Goal: Information Seeking & Learning: Learn about a topic

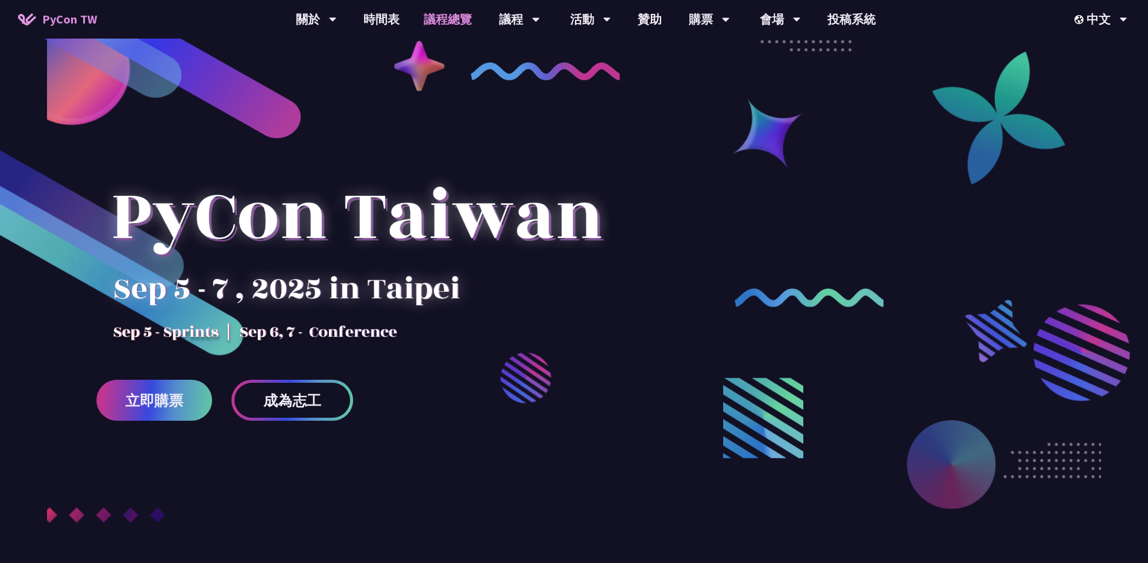
click at [452, 16] on link "議程總覽" at bounding box center [447, 19] width 72 height 39
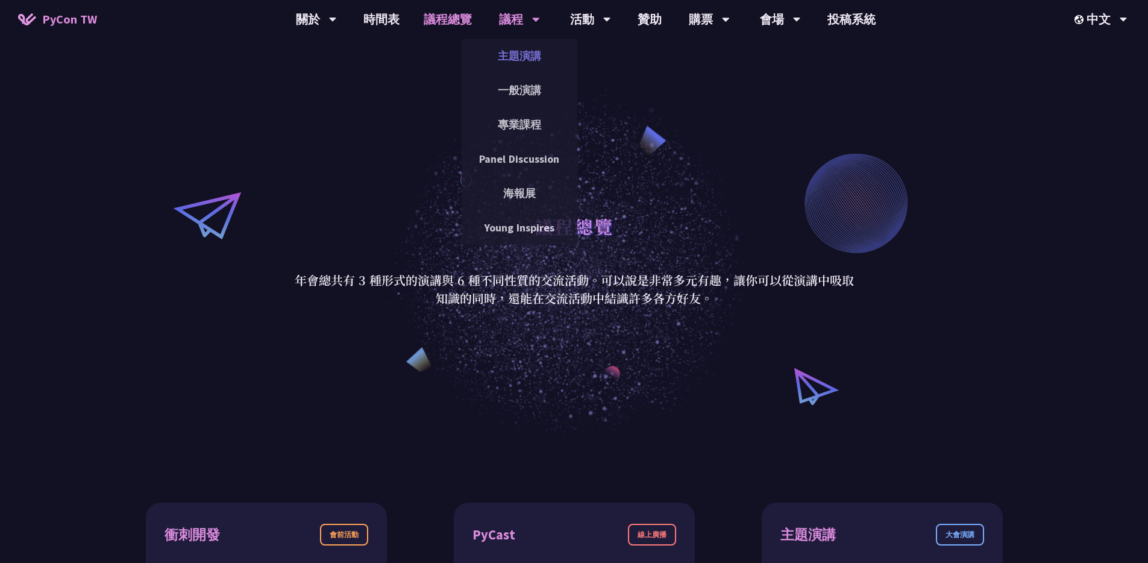
click at [515, 43] on link "主題演講" at bounding box center [519, 56] width 116 height 28
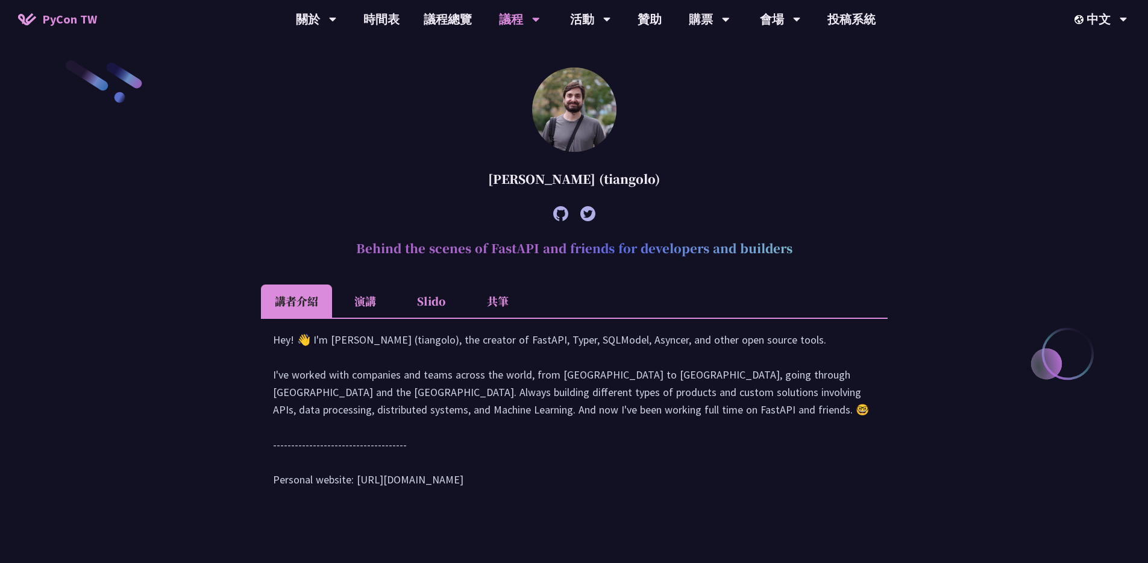
scroll to position [372, 0]
drag, startPoint x: 468, startPoint y: 361, endPoint x: 590, endPoint y: 360, distance: 121.7
click at [583, 360] on div "Hey! 👋 I'm [PERSON_NAME] (tiangolo), the creator of FastAPI, Typer, SQLModel, A…" at bounding box center [574, 414] width 602 height 169
click at [595, 360] on div "Hey! 👋 I'm [PERSON_NAME] (tiangolo), the creator of FastAPI, Typer, SQLModel, A…" at bounding box center [574, 414] width 602 height 169
click at [561, 360] on div "Hey! 👋 I'm [PERSON_NAME] (tiangolo), the creator of FastAPI, Typer, SQLModel, A…" at bounding box center [574, 414] width 602 height 169
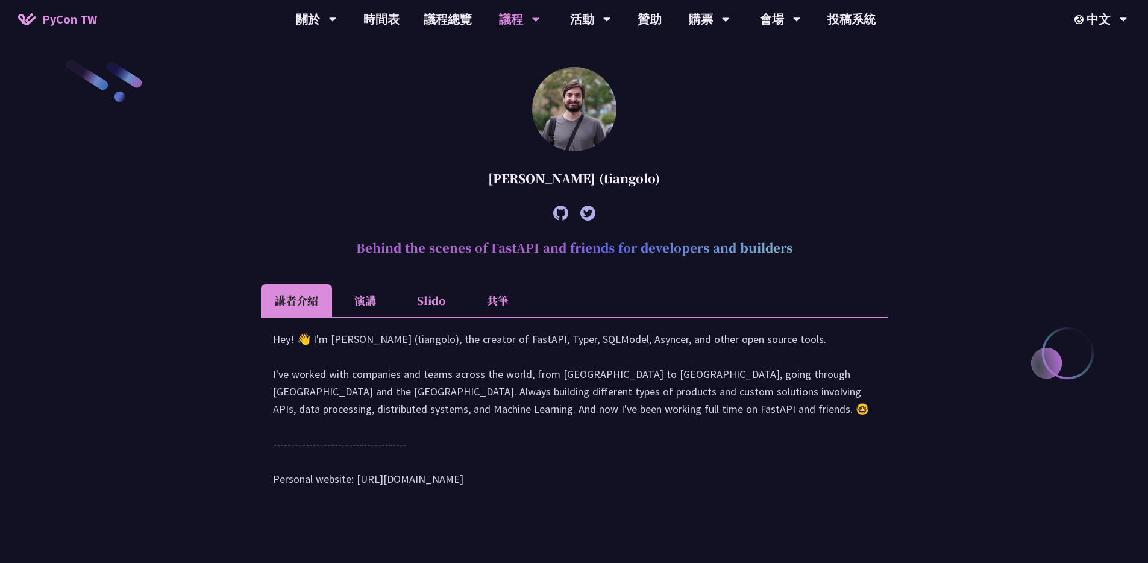
click at [565, 357] on div "Hey! 👋 I'm [PERSON_NAME] (tiangolo), the creator of FastAPI, Typer, SQLModel, A…" at bounding box center [574, 414] width 602 height 169
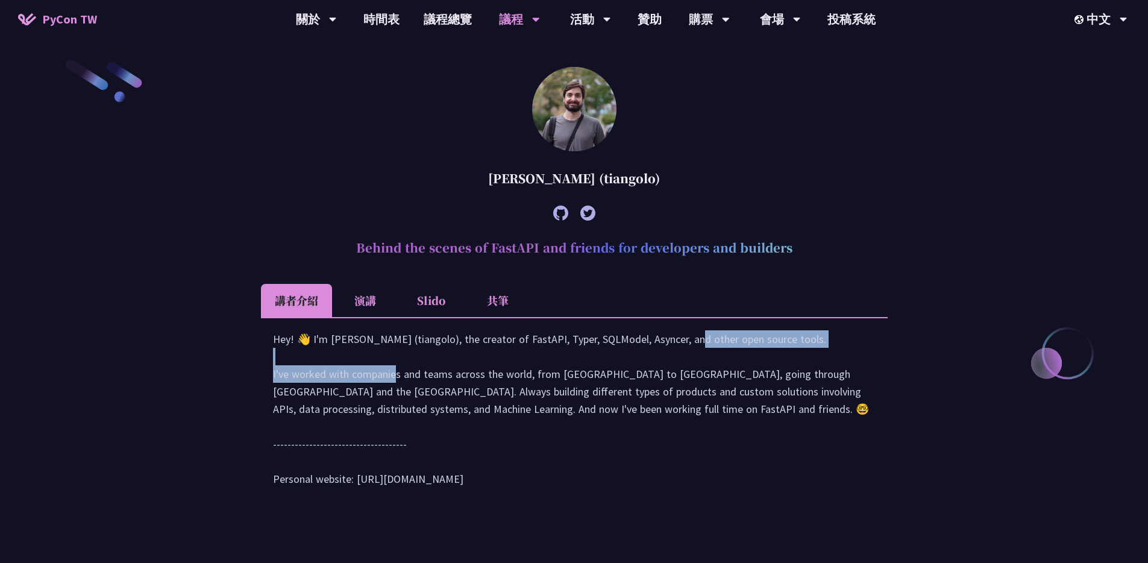
drag, startPoint x: 569, startPoint y: 357, endPoint x: 852, endPoint y: 357, distance: 282.5
click at [852, 357] on div "Hey! 👋 I'm [PERSON_NAME] (tiangolo), the creator of FastAPI, Typer, SQLModel, A…" at bounding box center [574, 414] width 602 height 169
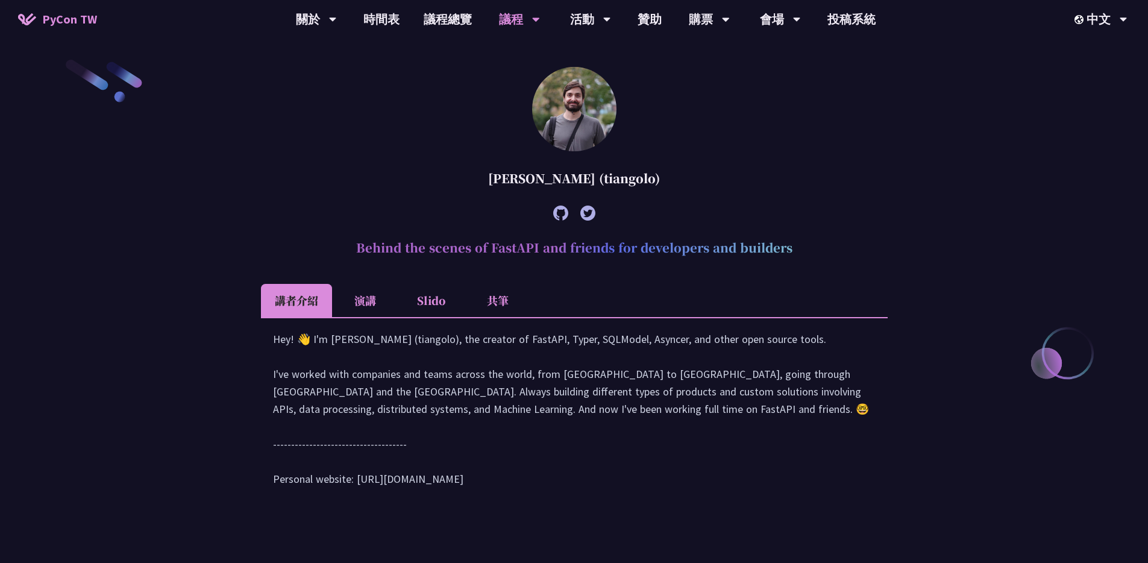
drag, startPoint x: 511, startPoint y: 381, endPoint x: 373, endPoint y: 392, distance: 138.4
click at [510, 381] on div "Hey! 👋 I'm [PERSON_NAME] (tiangolo), the creator of FastAPI, Typer, SQLModel, A…" at bounding box center [574, 414] width 602 height 169
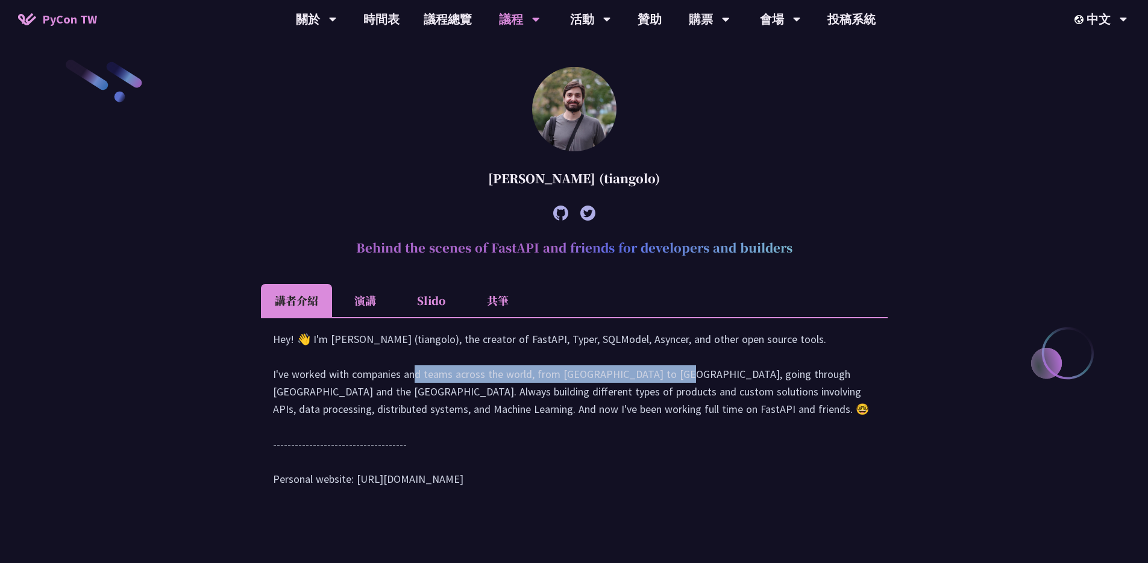
drag, startPoint x: 267, startPoint y: 390, endPoint x: 534, endPoint y: 386, distance: 267.5
click at [534, 386] on div "Hey! 👋 I'm [PERSON_NAME] (tiangolo), the creator of FastAPI, Typer, SQLModel, A…" at bounding box center [574, 414] width 627 height 195
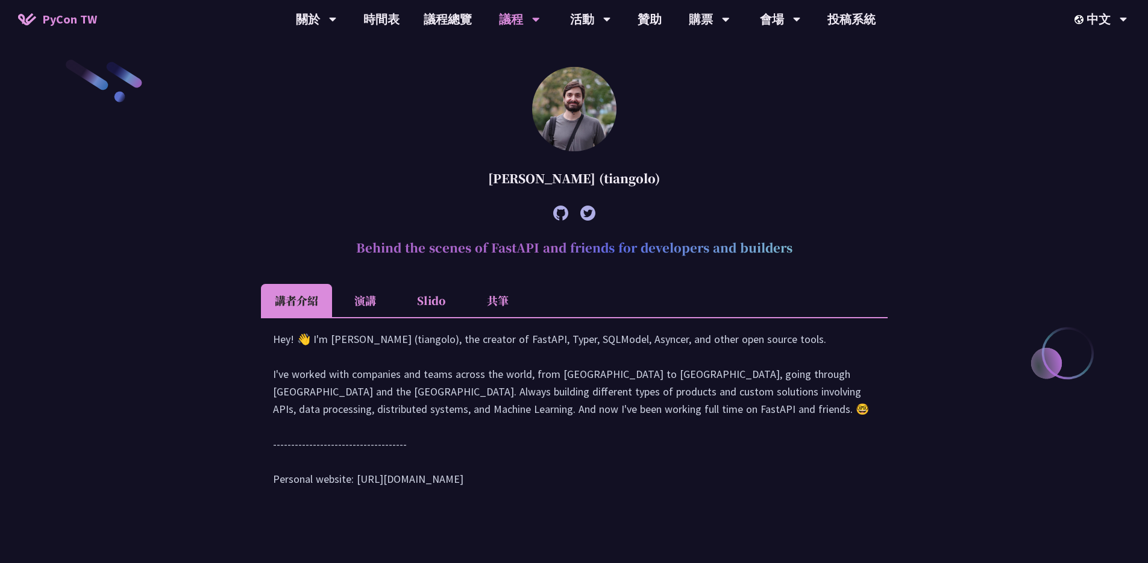
click at [548, 391] on div "Hey! 👋 I'm [PERSON_NAME] (tiangolo), the creator of FastAPI, Typer, SQLModel, A…" at bounding box center [574, 414] width 602 height 169
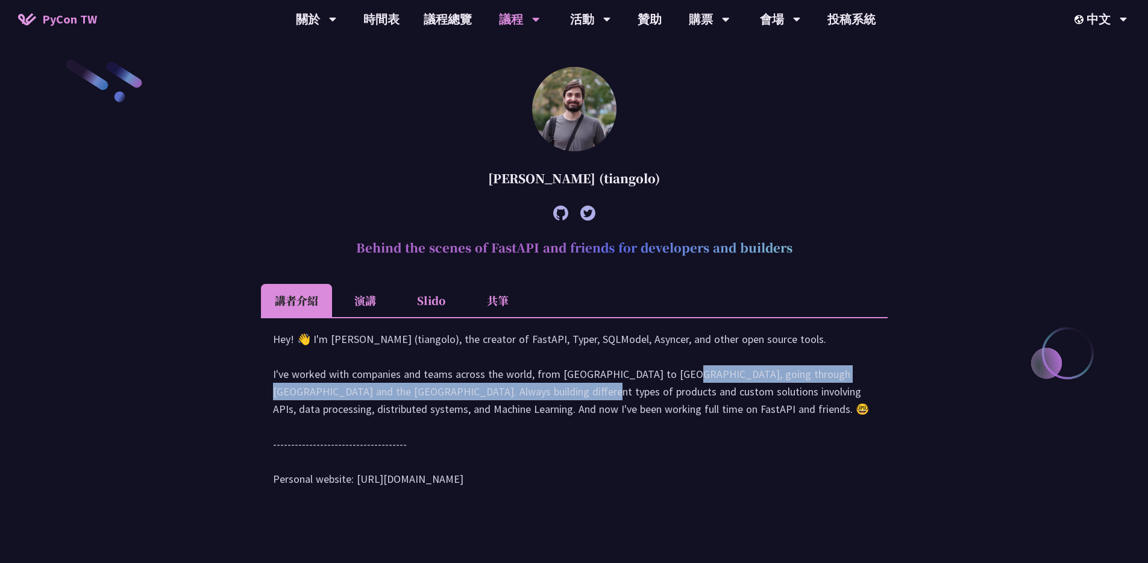
drag, startPoint x: 537, startPoint y: 392, endPoint x: 386, endPoint y: 411, distance: 151.8
click at [386, 411] on div "Hey! 👋 I'm [PERSON_NAME] (tiangolo), the creator of FastAPI, Typer, SQLModel, A…" at bounding box center [574, 414] width 602 height 169
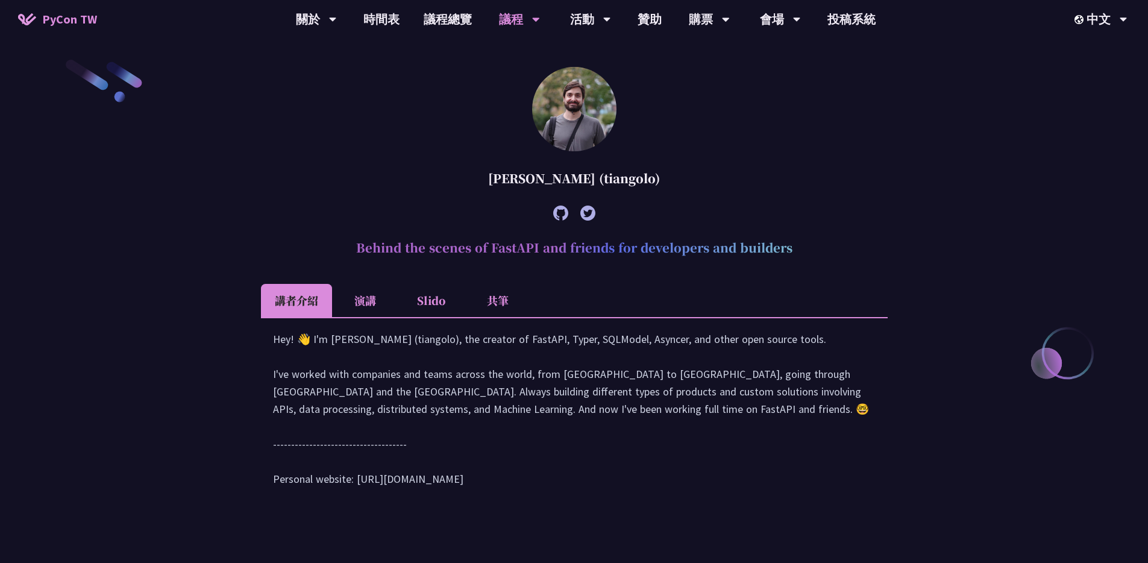
click at [392, 410] on div "Hey! 👋 I'm [PERSON_NAME] (tiangolo), the creator of FastAPI, Typer, SQLModel, A…" at bounding box center [574, 414] width 602 height 169
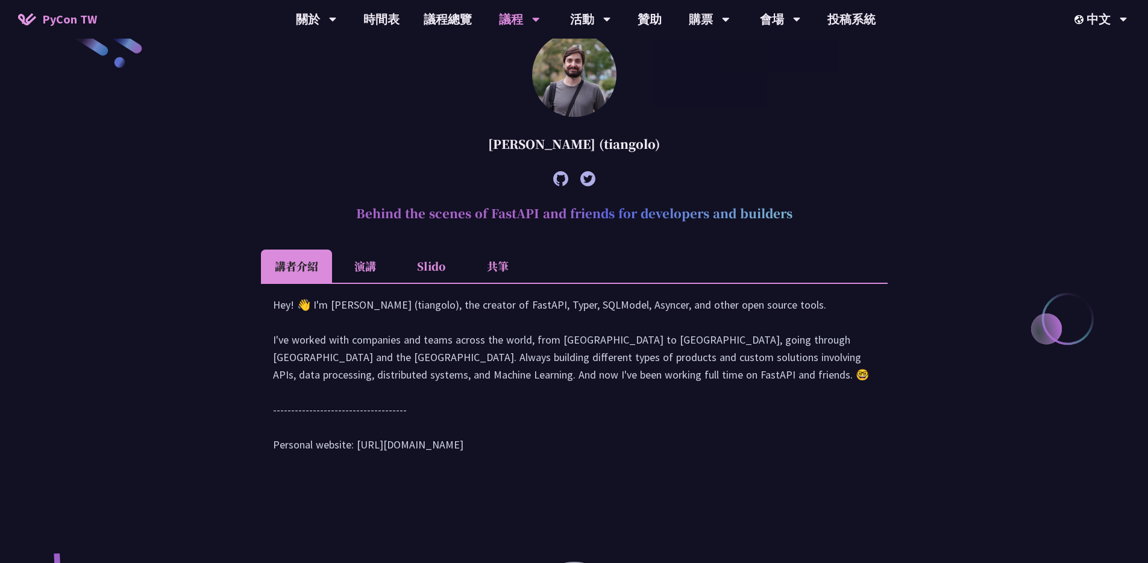
scroll to position [408, 0]
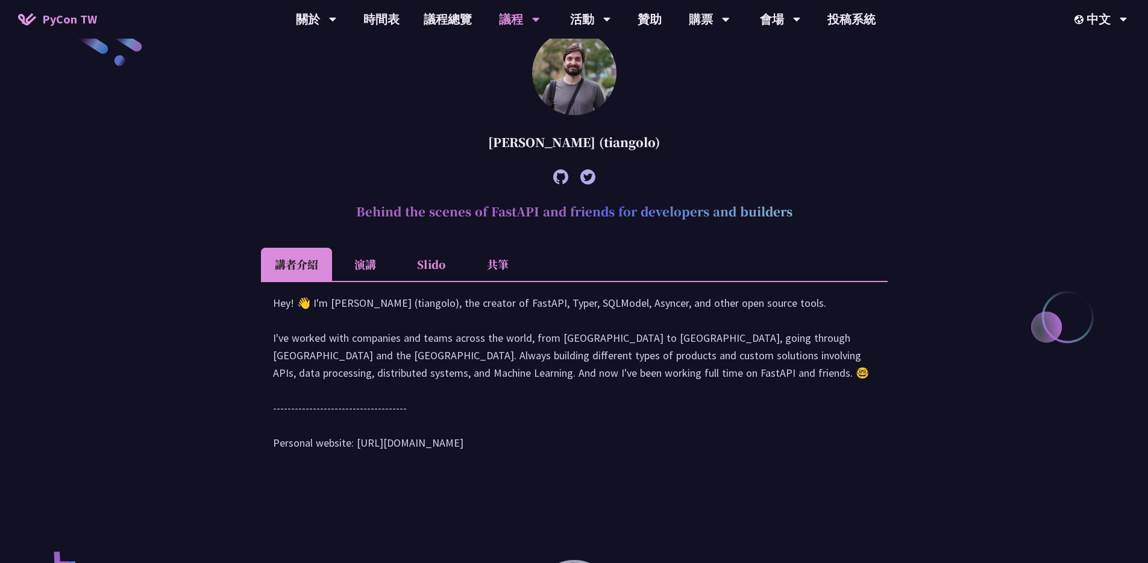
click at [358, 269] on li "演講" at bounding box center [365, 264] width 66 height 33
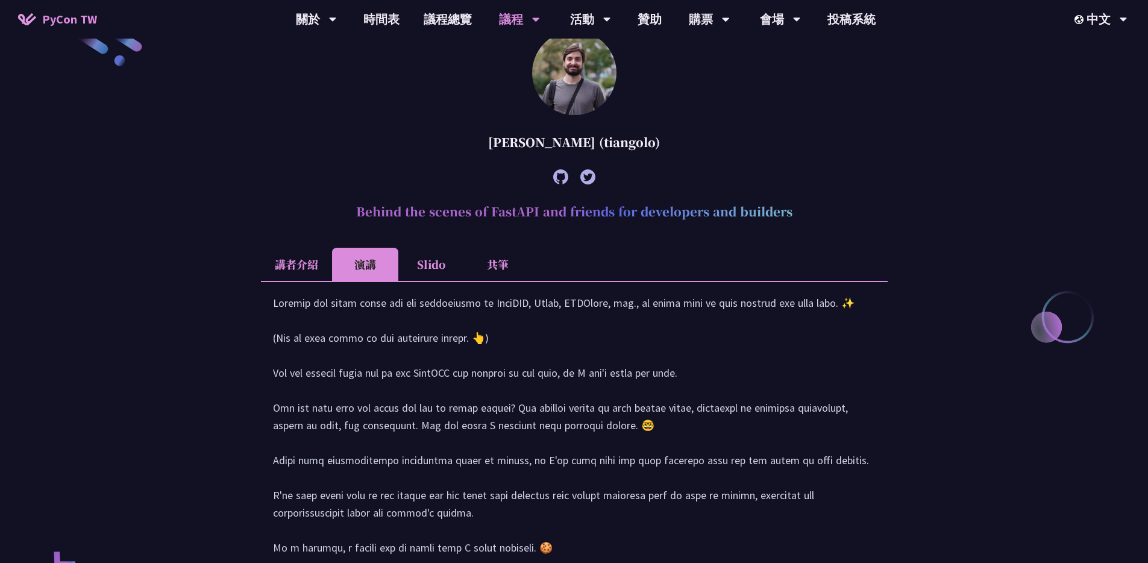
click at [409, 271] on li "Slido" at bounding box center [431, 264] width 66 height 33
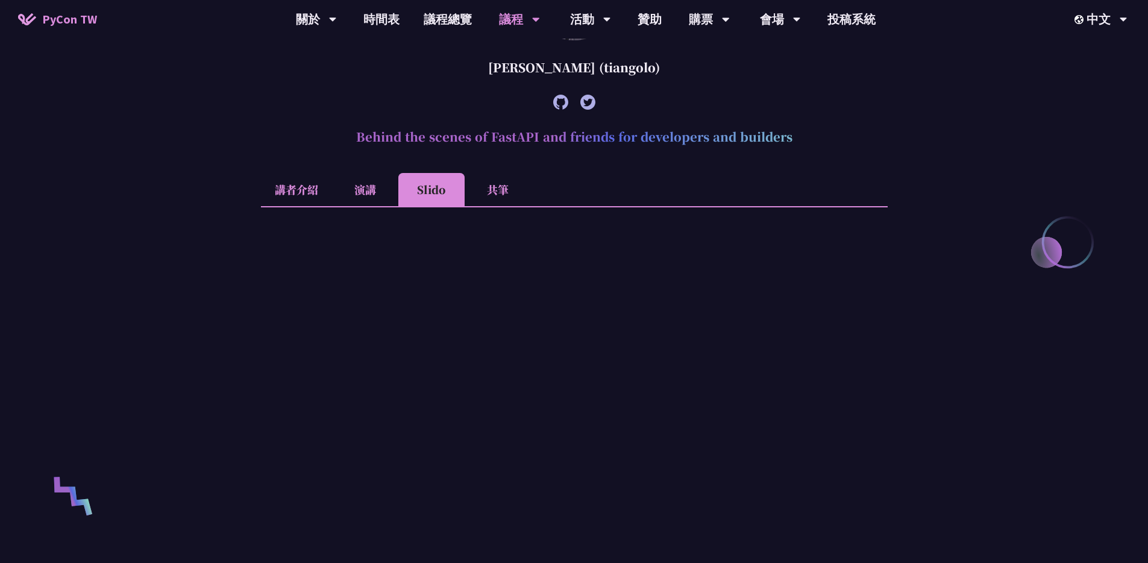
scroll to position [472, 0]
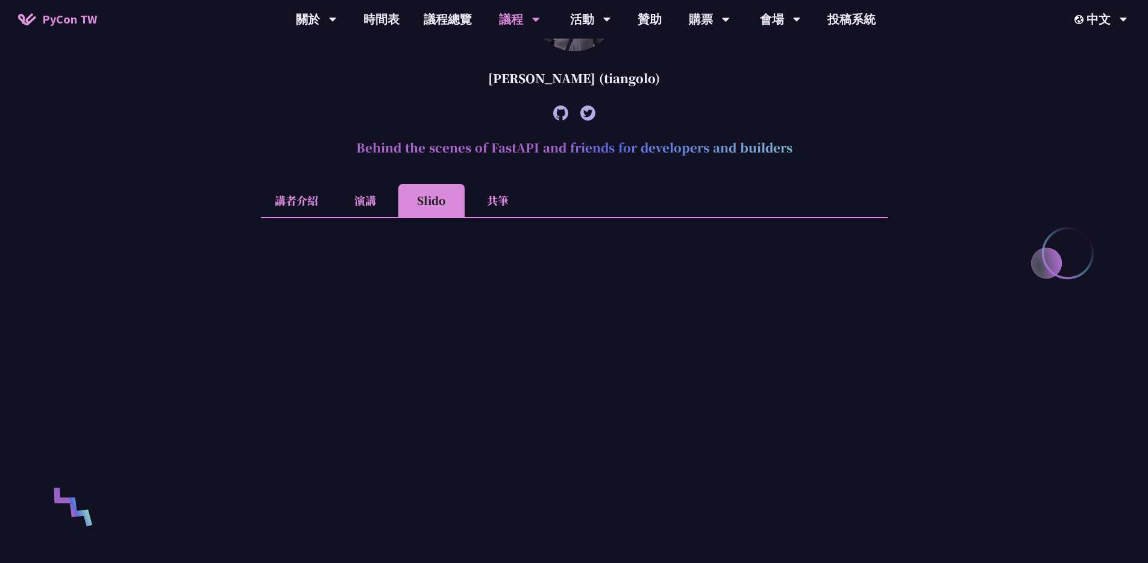
click at [497, 199] on li "共筆" at bounding box center [497, 200] width 66 height 33
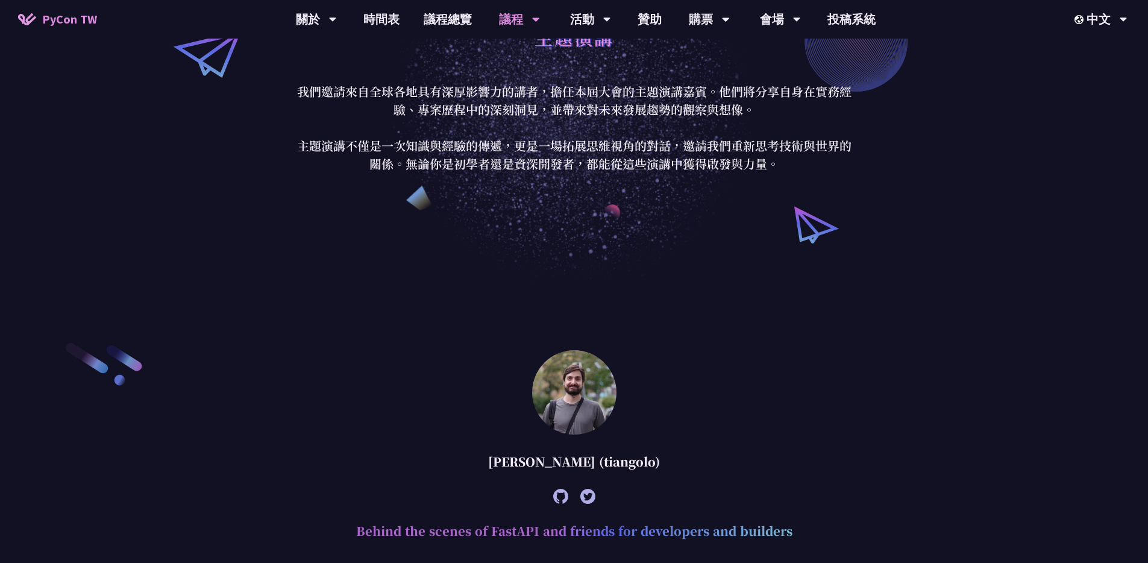
scroll to position [0, 0]
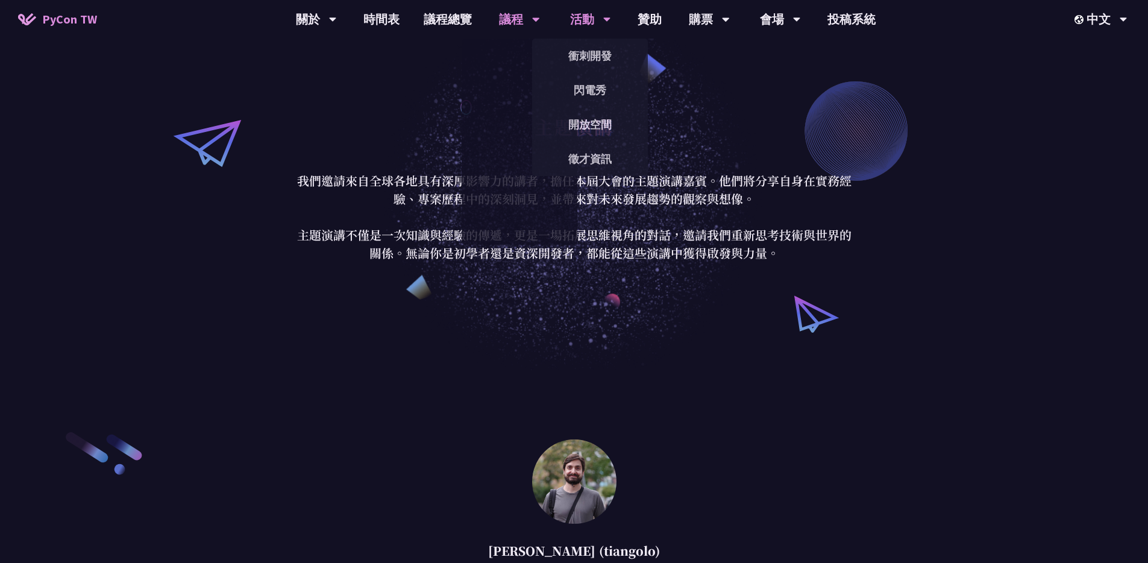
click at [583, 16] on div "活動" at bounding box center [590, 19] width 41 height 39
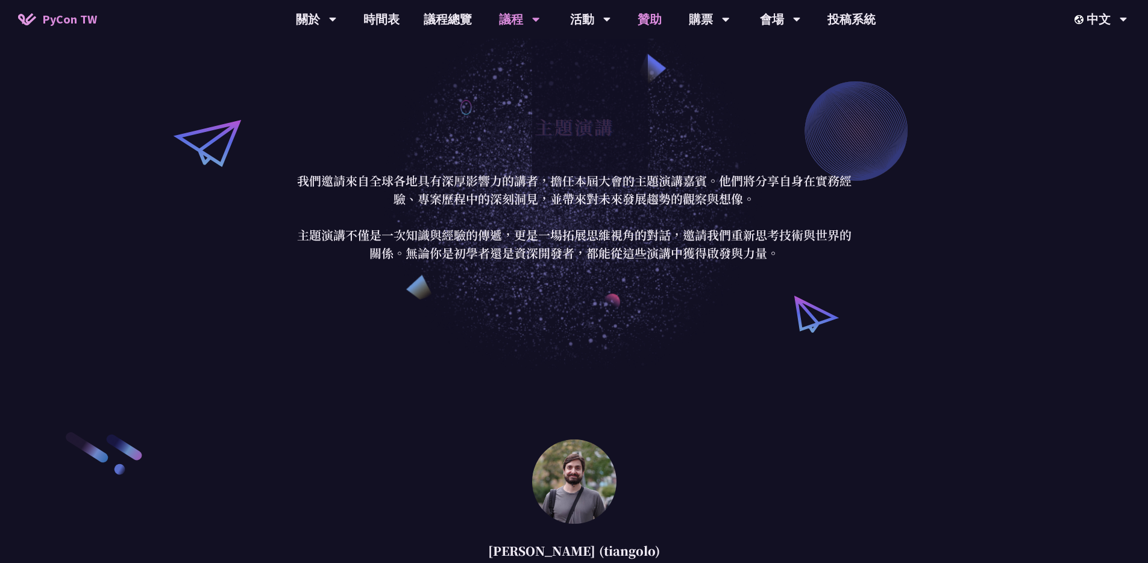
click at [651, 22] on link "贊助" at bounding box center [649, 19] width 48 height 39
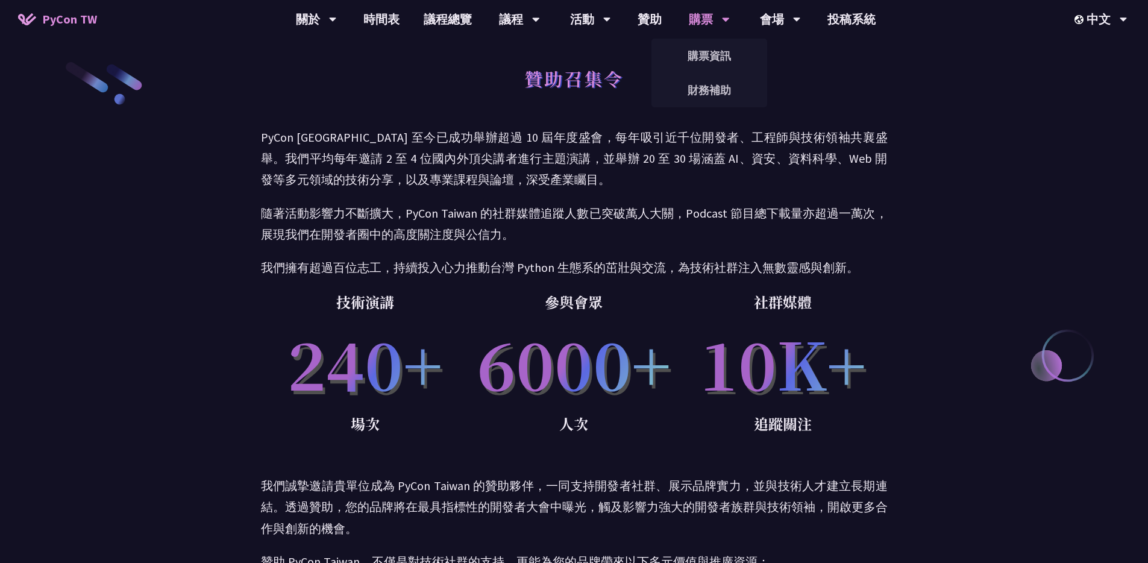
click at [702, 15] on div "購票" at bounding box center [709, 19] width 41 height 39
click at [789, 17] on div "會場" at bounding box center [780, 19] width 41 height 39
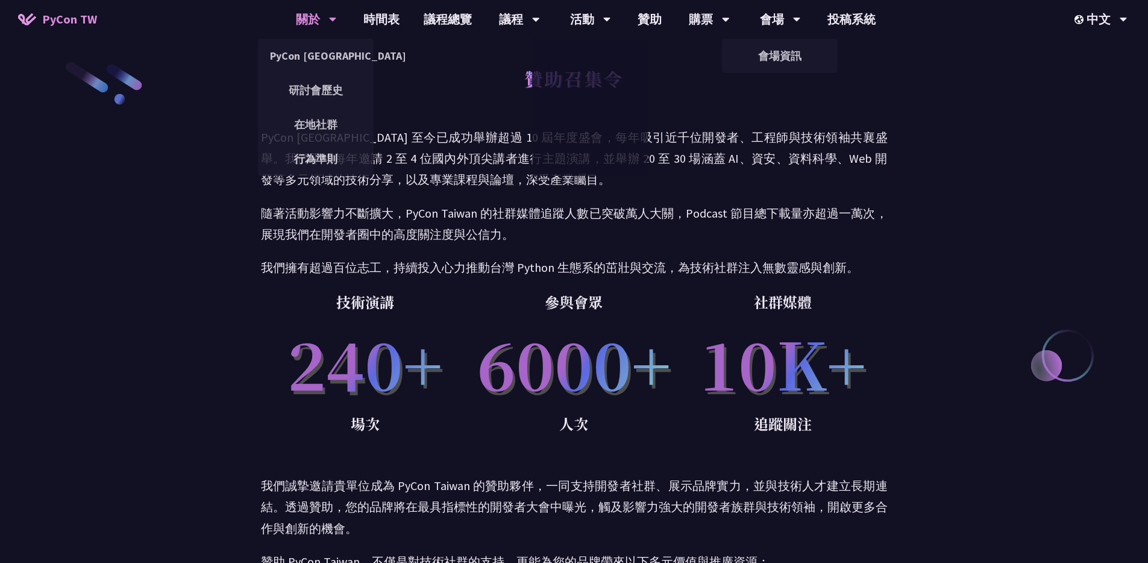
click at [286, 19] on div "關於 PyCon [GEOGRAPHIC_DATA] 研討會歷史 在地社群 行為準則" at bounding box center [316, 19] width 71 height 39
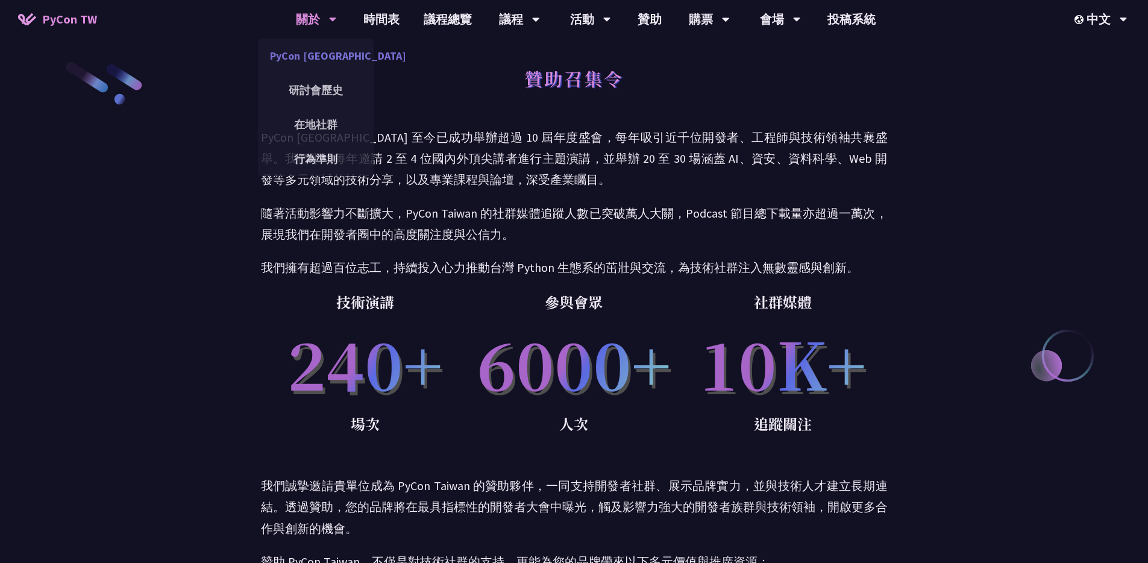
click at [306, 58] on link "PyCon [GEOGRAPHIC_DATA]" at bounding box center [316, 56] width 116 height 28
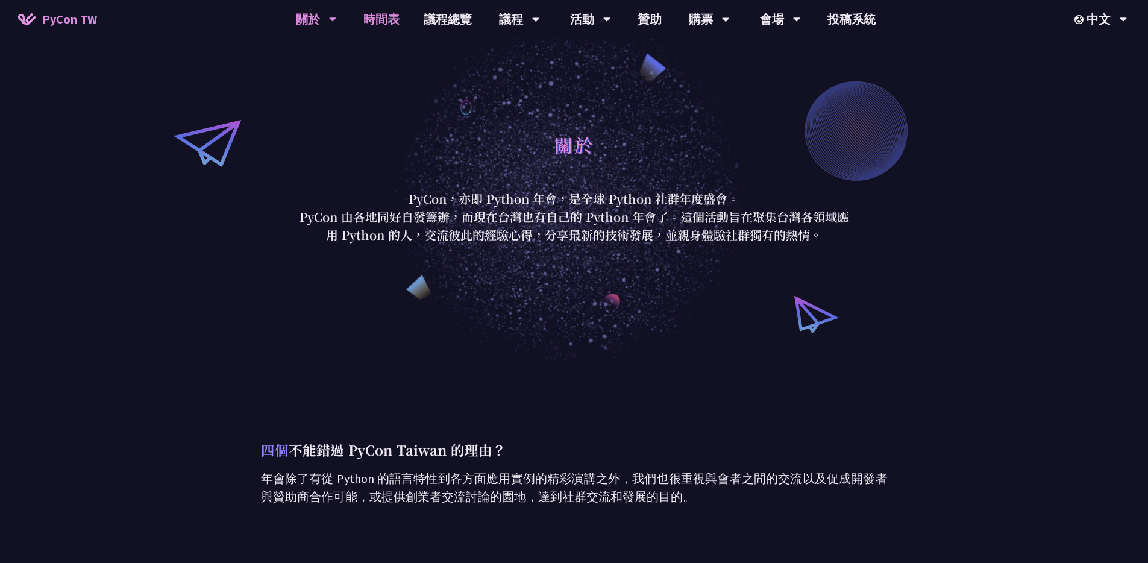
click at [396, 16] on link "時間表" at bounding box center [381, 19] width 60 height 39
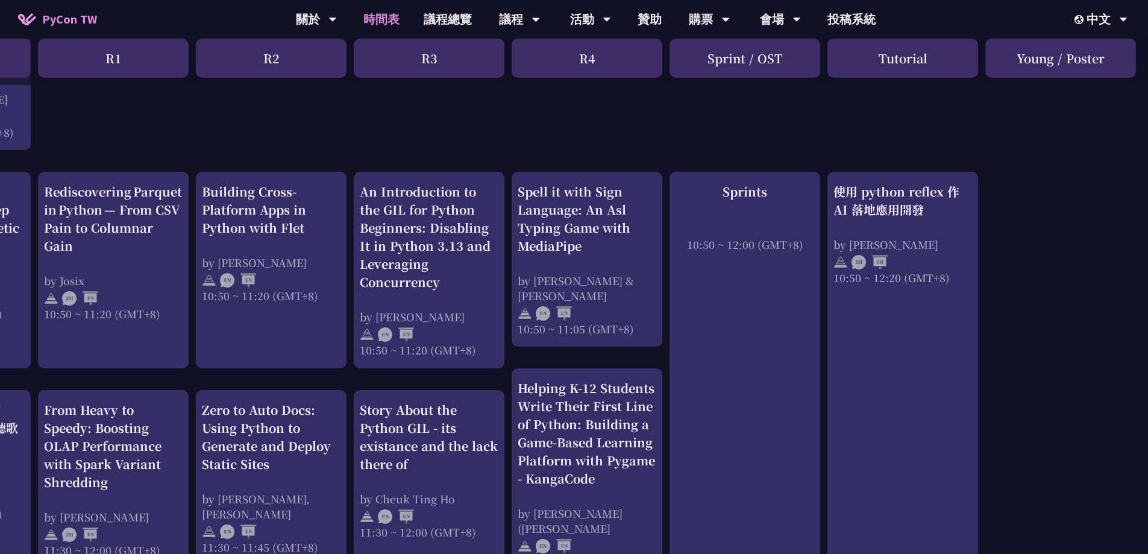
scroll to position [396, 0]
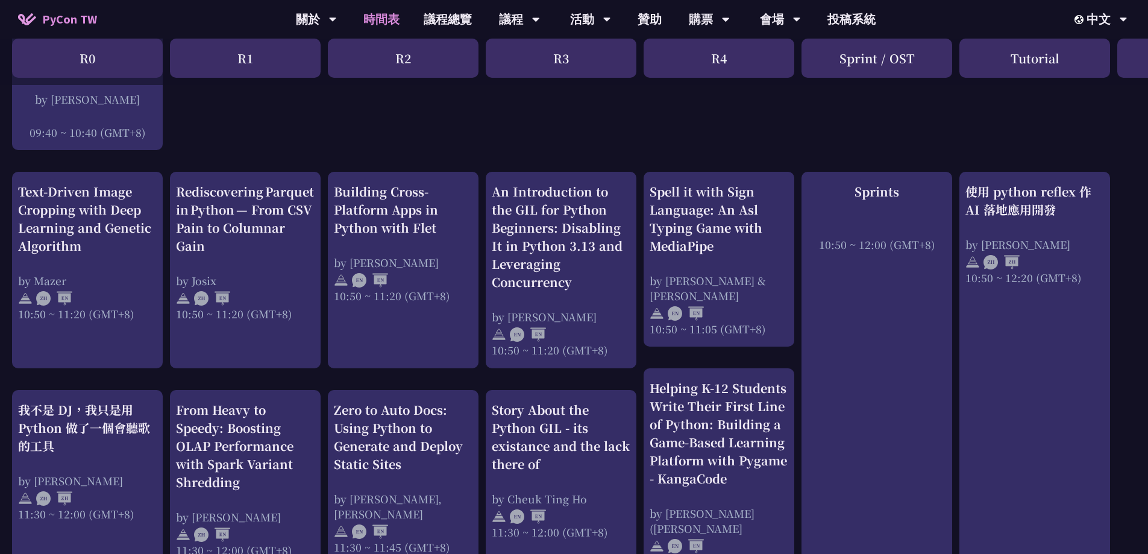
click at [413, 57] on div "R2" at bounding box center [403, 58] width 151 height 39
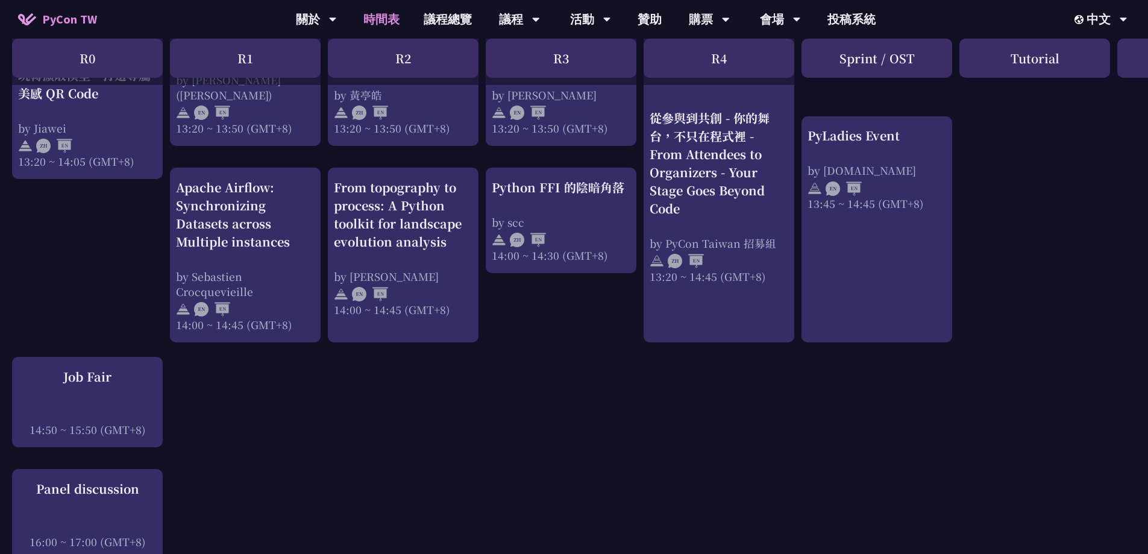
scroll to position [955, 0]
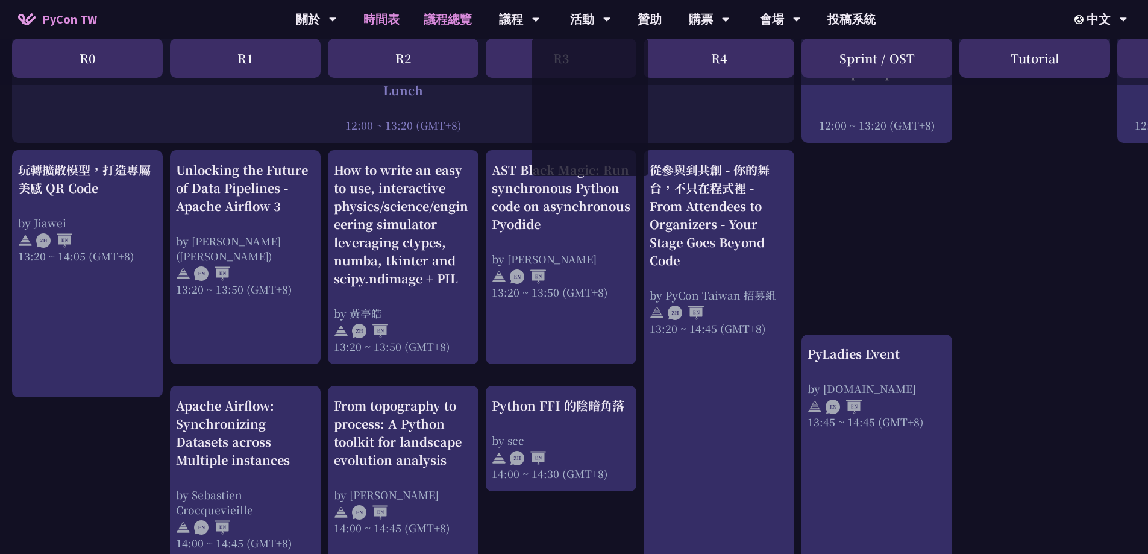
click at [446, 24] on link "議程總覽" at bounding box center [447, 19] width 72 height 39
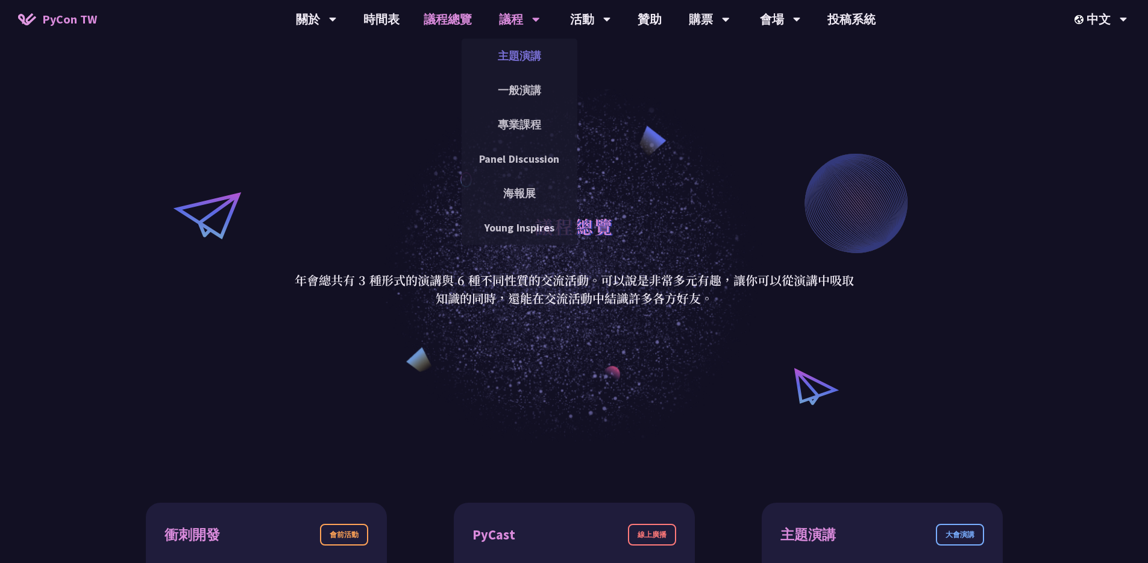
click at [521, 62] on link "主題演講" at bounding box center [519, 56] width 116 height 28
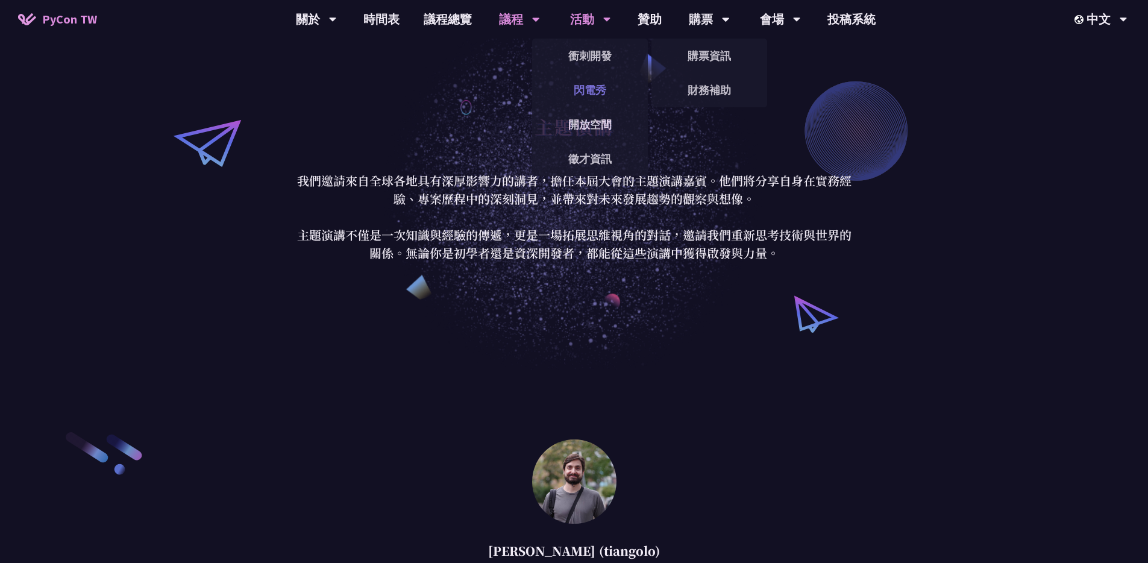
click at [602, 77] on link "閃電秀" at bounding box center [590, 90] width 116 height 28
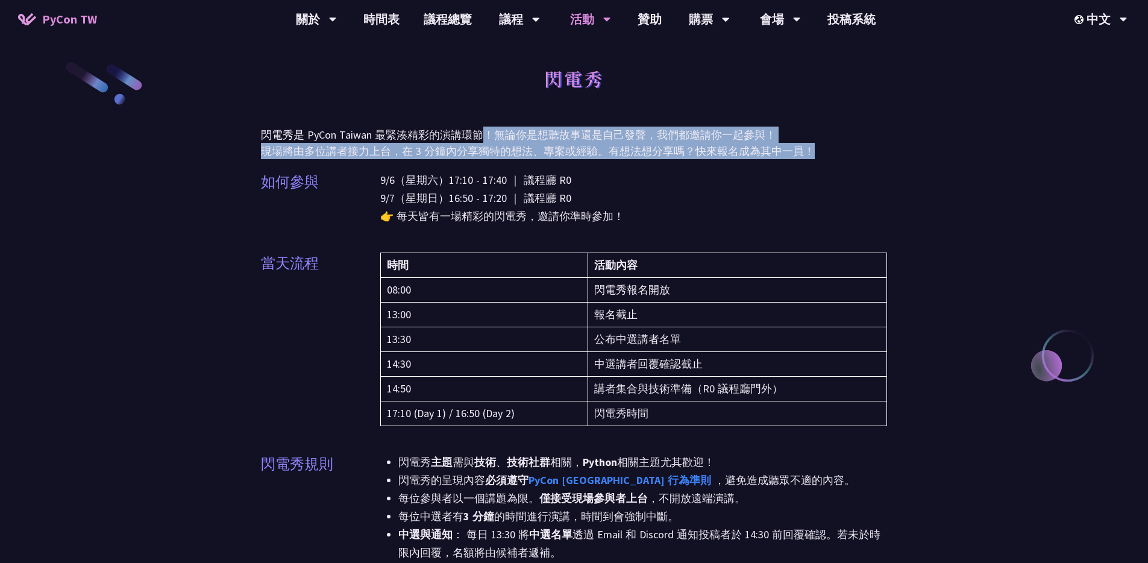
drag, startPoint x: 486, startPoint y: 128, endPoint x: 810, endPoint y: 154, distance: 324.5
click at [810, 154] on p "閃電秀是 PyCon Taiwan 最緊湊精彩的演講環節！無論你是想聽故事還是自己發聲，我們都邀請你一起參與！ 現場將由多位講者接力上台，在 3 分鐘內分享獨…" at bounding box center [574, 143] width 627 height 33
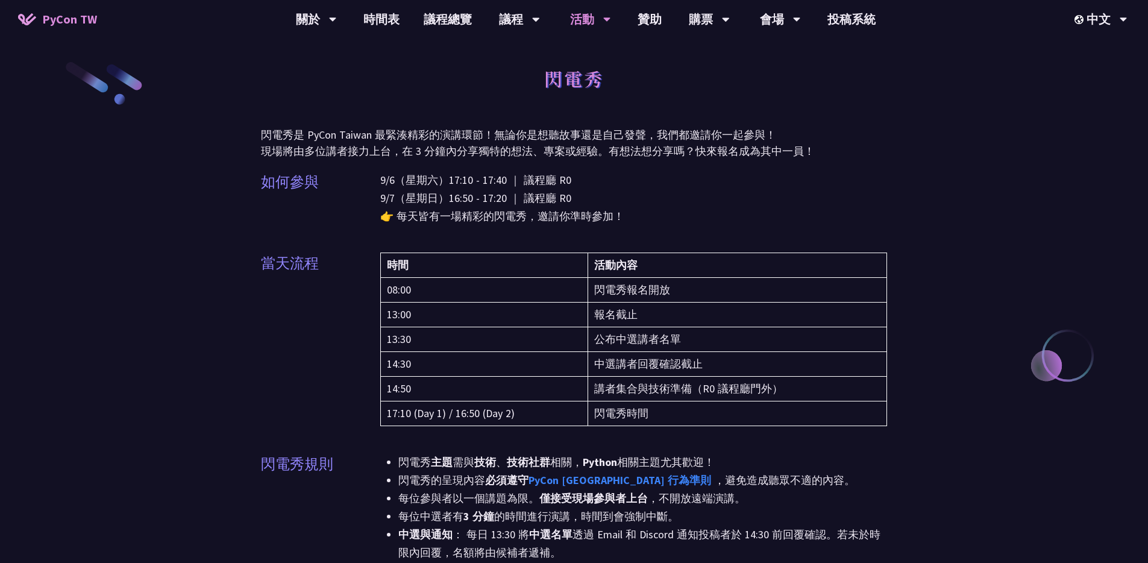
click at [788, 194] on p "9/6（星期六）17:10 - 17:40 ｜ 議程廳 R0 9/7（星期日）16:50 - 17:20 ｜ 議程廳 R0 👉 每天皆有一場精彩的閃電秀，邀請…" at bounding box center [633, 198] width 507 height 54
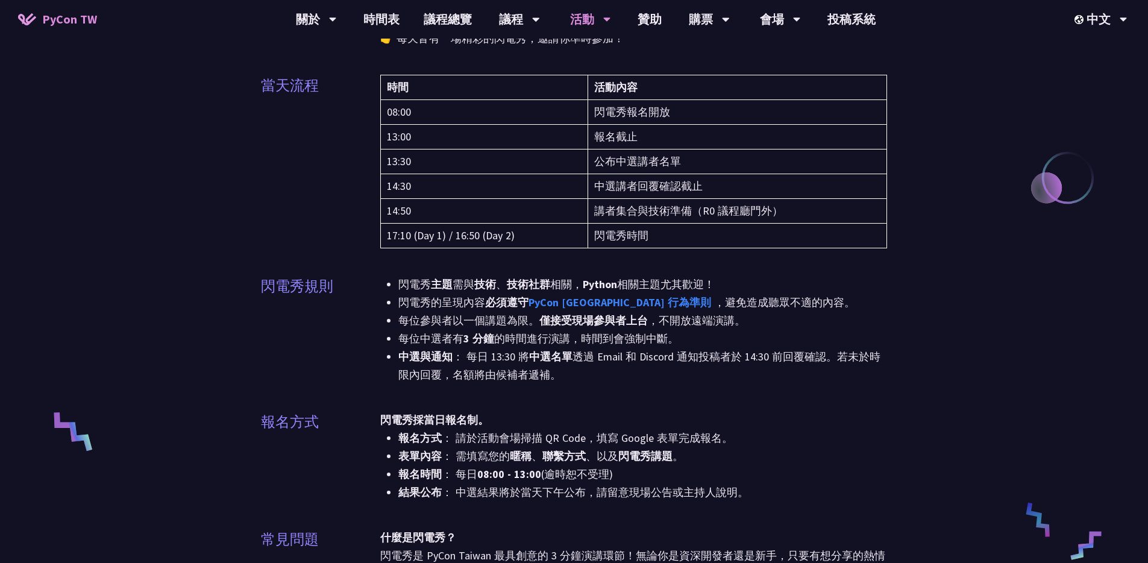
scroll to position [184, 0]
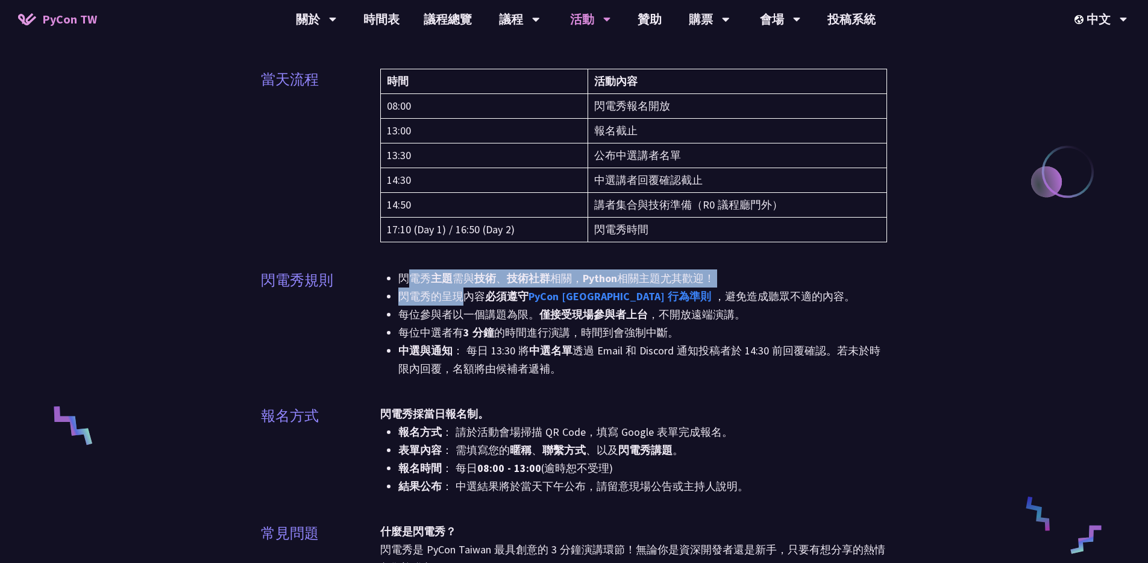
drag, startPoint x: 448, startPoint y: 288, endPoint x: 461, endPoint y: 297, distance: 15.5
click at [461, 297] on ul "閃電秀 主題 需與 技術 、 技術社群 相關， Python 相關主題尤其歡迎！ 閃電秀的呈現內容 必須遵守 PyCon [GEOGRAPHIC_DATA] …" at bounding box center [633, 323] width 507 height 108
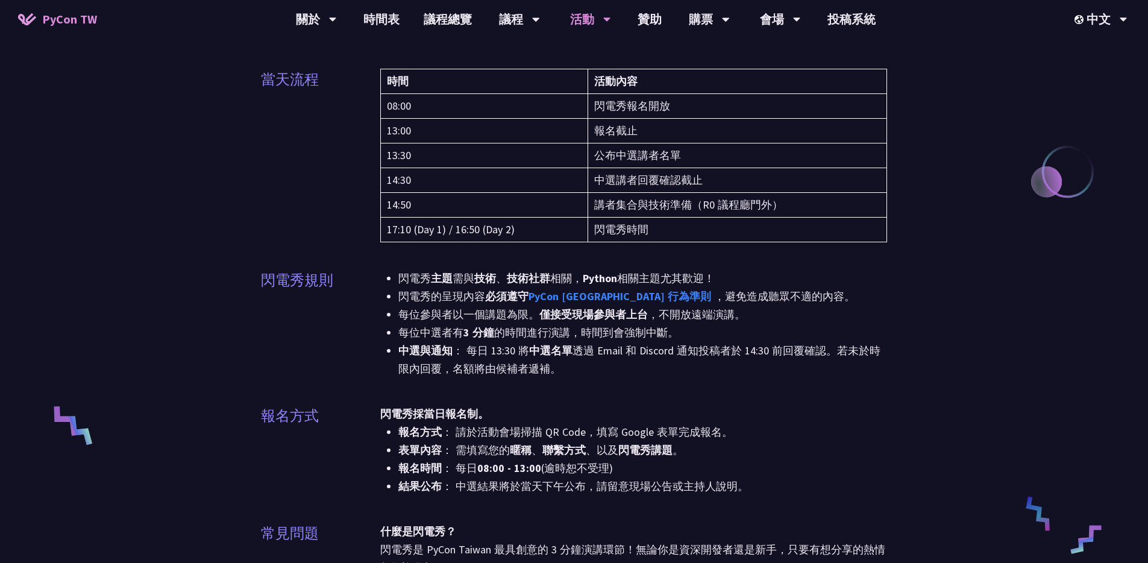
click at [457, 317] on li "每位參與者以一個講題為限。 僅接受現場參與者上台 ，不開放遠端演講。" at bounding box center [642, 314] width 489 height 18
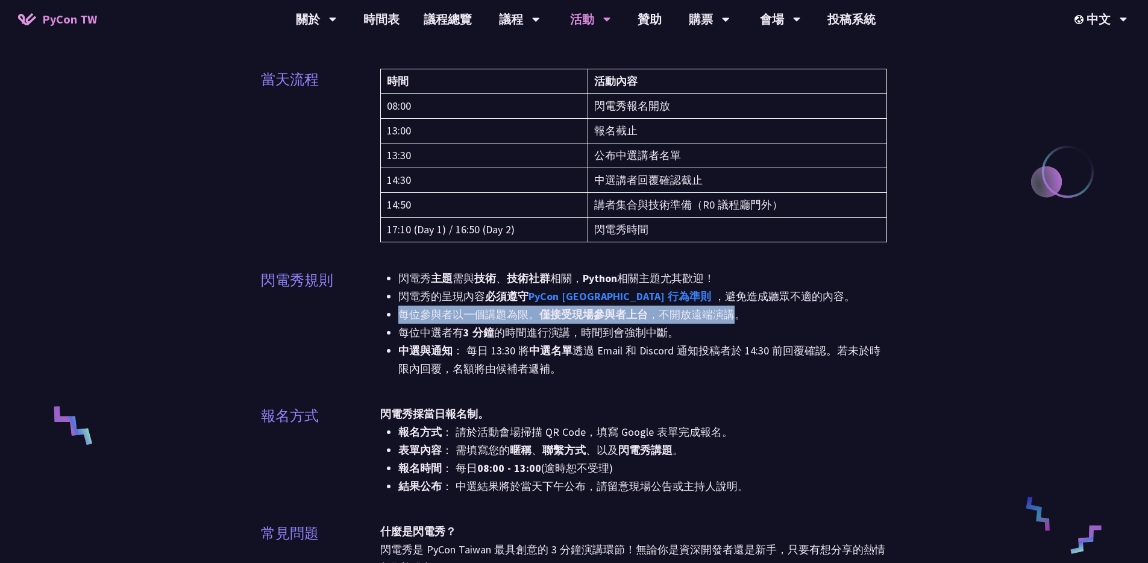
drag, startPoint x: 376, startPoint y: 311, endPoint x: 738, endPoint y: 310, distance: 362.1
click at [738, 310] on div "閃電秀規則 閃電秀 主題 需與 技術 、 技術社群 相關， Python 相關主題尤其歡迎！ 閃電秀的呈現內容 必須遵守 PyCon [GEOGRAPHIC_…" at bounding box center [574, 330] width 627 height 123
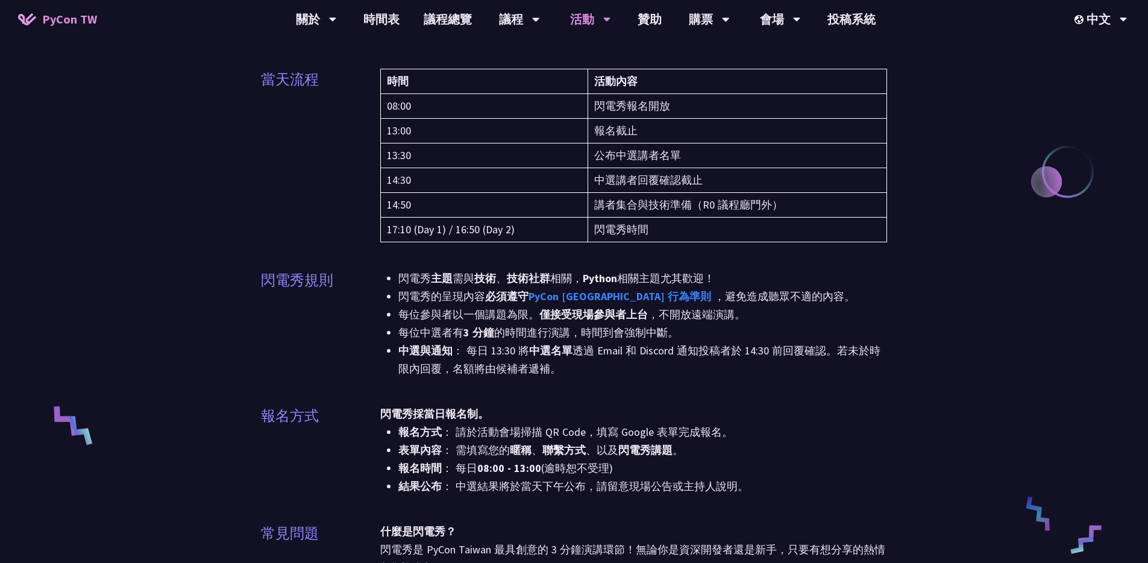
drag, startPoint x: 457, startPoint y: 334, endPoint x: 395, endPoint y: 343, distance: 62.1
click at [457, 334] on li "每位中選者有 3 分鐘 的時間進行演講，時間到會強制中斷。" at bounding box center [642, 332] width 489 height 18
drag, startPoint x: 406, startPoint y: 336, endPoint x: 687, endPoint y: 334, distance: 280.7
click at [687, 334] on li "每位中選者有 3 分鐘 的時間進行演講，時間到會強制中斷。" at bounding box center [642, 332] width 489 height 18
click at [454, 352] on li "中選與通知 ： 每日 13:30 將 中選名單 透過 Email 和 Discord 通知投稿者於 14:30 前回覆確認。若未於時限內回覆，名額將由候補者遞…" at bounding box center [642, 360] width 489 height 36
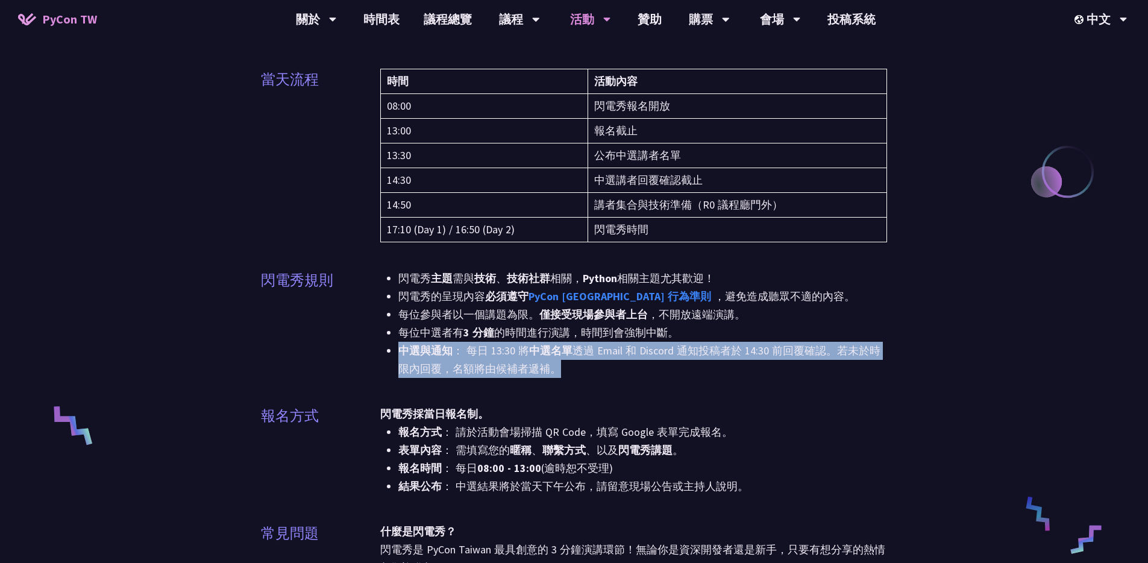
drag, startPoint x: 386, startPoint y: 351, endPoint x: 565, endPoint y: 381, distance: 182.1
click at [565, 381] on div "閃電秀 主題 需與 技術 、 技術社群 相關， Python 相關主題尤其歡迎！ 閃電秀的呈現內容 必須遵守 PyCon [GEOGRAPHIC_DATA] …" at bounding box center [633, 330] width 507 height 123
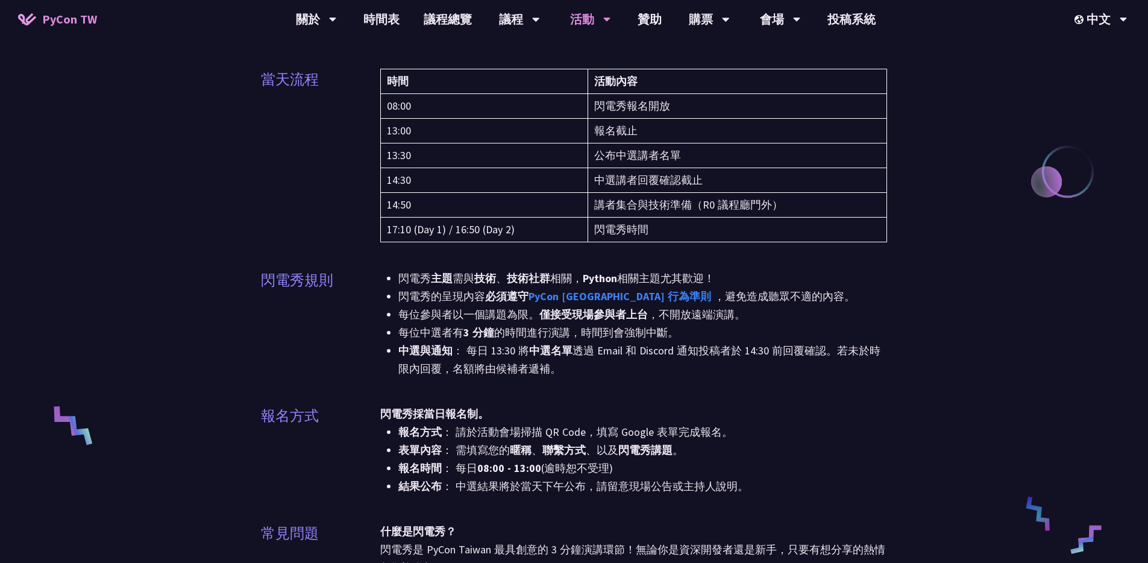
click at [577, 383] on div "閃電秀 主題 需與 技術 、 技術社群 相關， Python 相關主題尤其歡迎！ 閃電秀的呈現內容 必須遵守 PyCon [GEOGRAPHIC_DATA] …" at bounding box center [633, 330] width 507 height 123
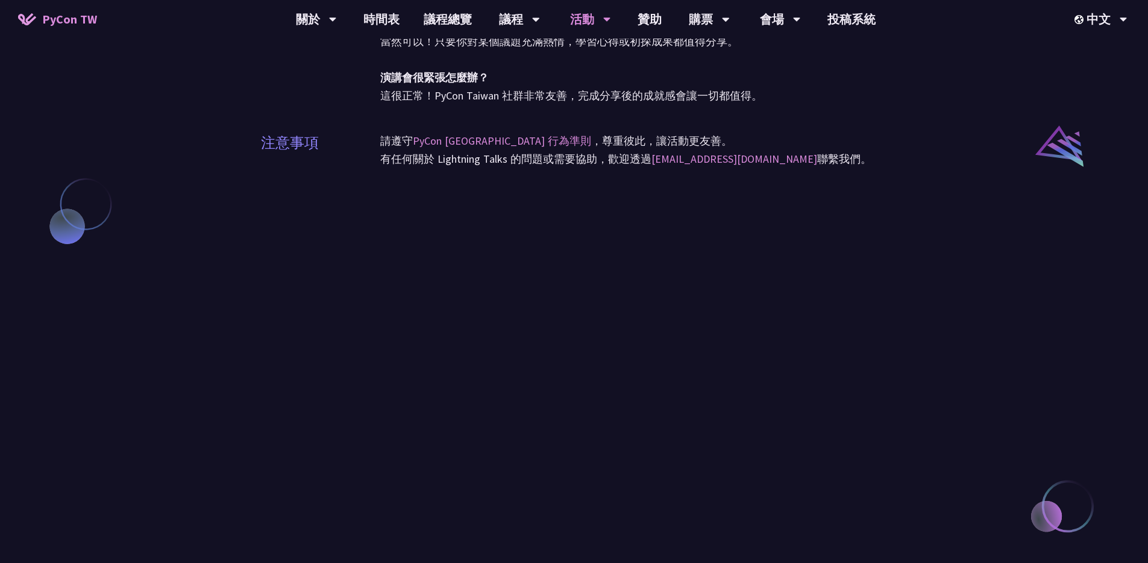
scroll to position [1051, 0]
